Goal: Transaction & Acquisition: Purchase product/service

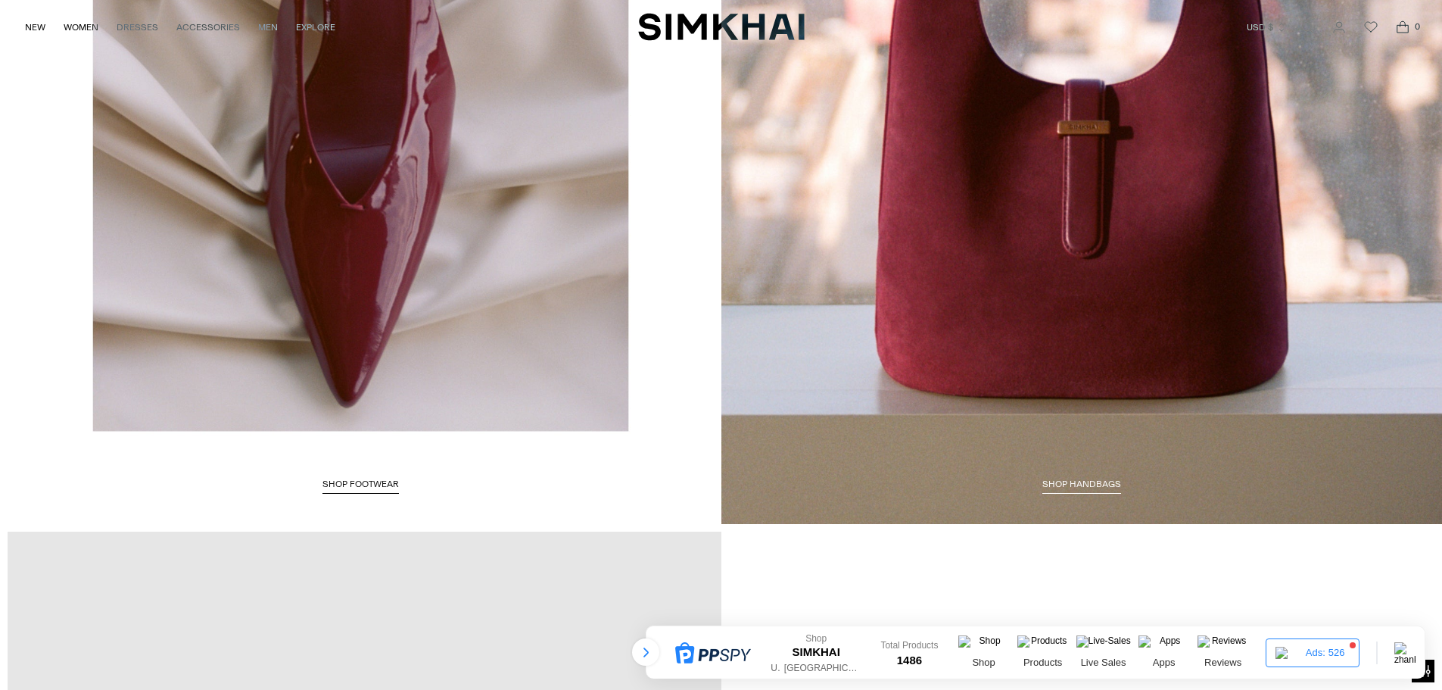
scroll to position [3861, 0]
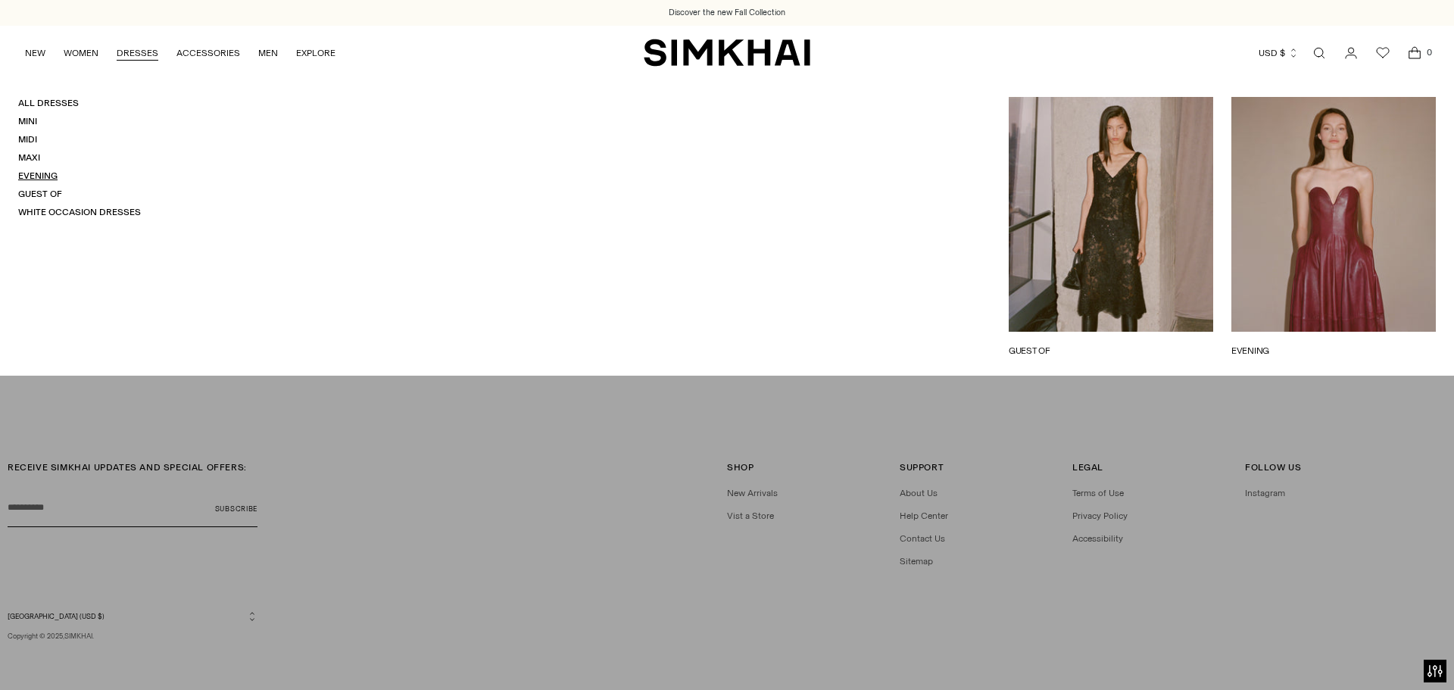
click at [36, 179] on link "Evening" at bounding box center [37, 175] width 39 height 11
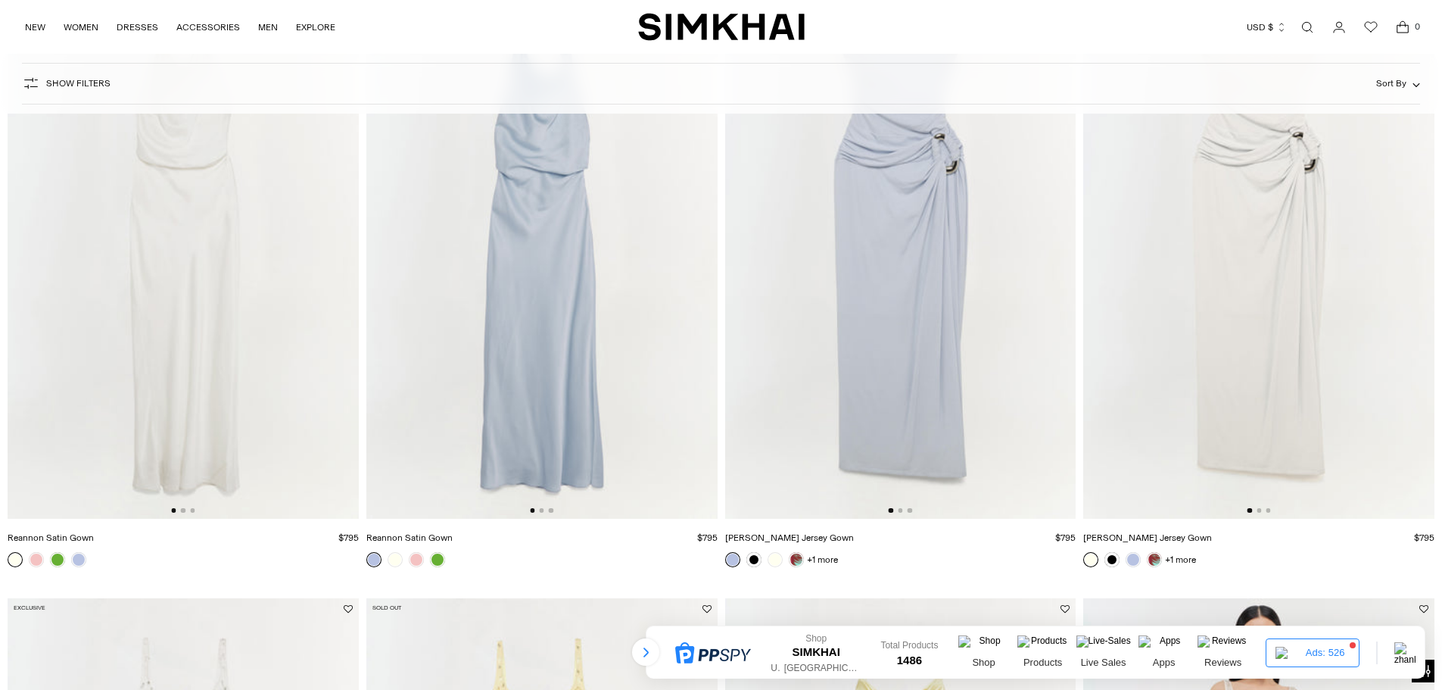
scroll to position [2650, 0]
